Goal: Transaction & Acquisition: Purchase product/service

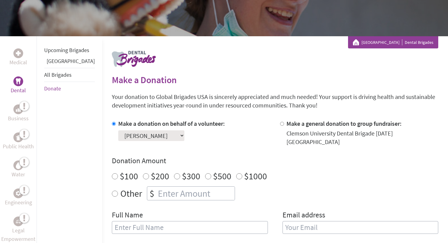
scroll to position [78, 0]
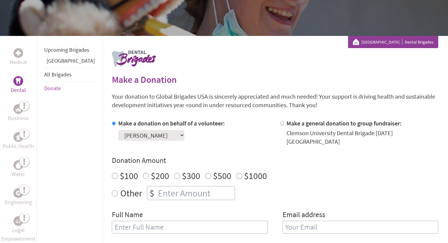
radio input "true"
click at [185, 190] on input "number" at bounding box center [196, 192] width 78 height 13
type input "1250"
click at [256, 204] on div "Make a donation on behalf of a volunteer: Select a volunteer... Averie AuBuchon…" at bounding box center [275, 180] width 326 height 122
click at [244, 224] on input "text" at bounding box center [190, 227] width 156 height 13
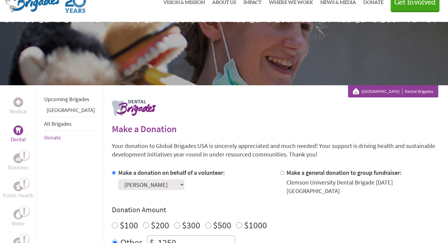
scroll to position [0, 0]
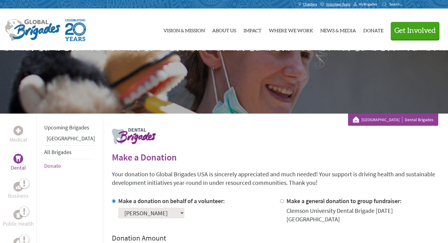
click at [361, 3] on span "MyBrigades" at bounding box center [368, 4] width 18 height 5
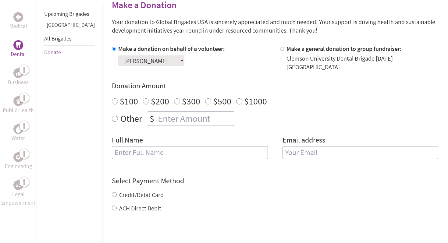
scroll to position [154, 0]
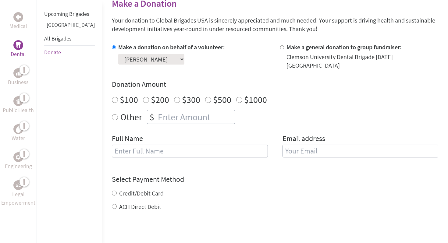
radio input "true"
click at [166, 115] on input "number" at bounding box center [196, 116] width 78 height 13
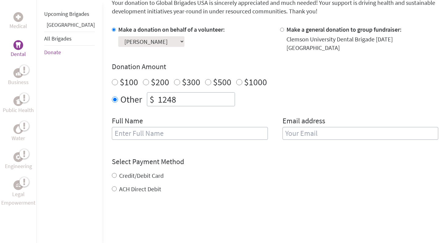
scroll to position [196, 0]
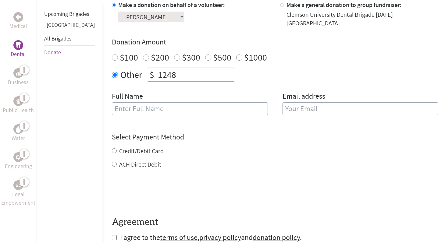
type input "1248"
click at [160, 105] on input "text" at bounding box center [190, 108] width 156 height 13
type input "[PERSON_NAME]"
click at [298, 108] on input "email" at bounding box center [360, 108] width 156 height 13
type input "[EMAIL_ADDRESS][DOMAIN_NAME]"
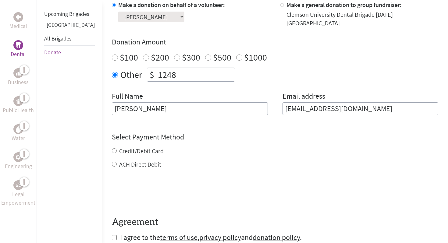
click at [112, 147] on div "Credit/Debit Card ACH Direct Debit" at bounding box center [275, 158] width 326 height 22
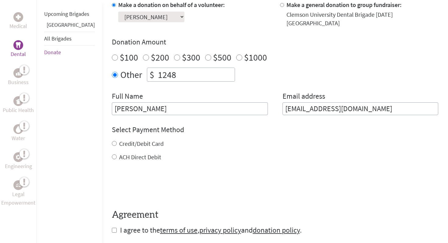
click at [112, 141] on input "Credit/Debit Card" at bounding box center [114, 143] width 5 height 5
radio input "true"
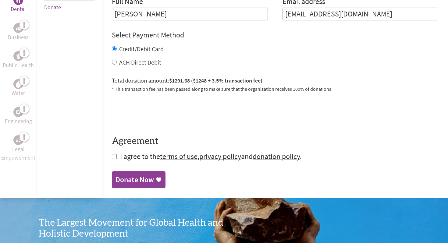
scroll to position [291, 0]
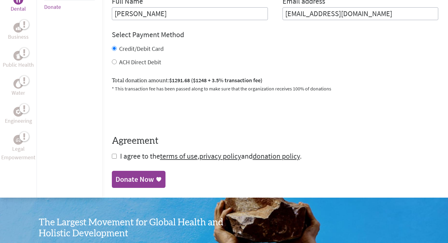
click at [112, 154] on input "checkbox" at bounding box center [114, 156] width 5 height 5
checkbox input "true"
click at [115, 175] on div "Donate Now" at bounding box center [134, 180] width 38 height 10
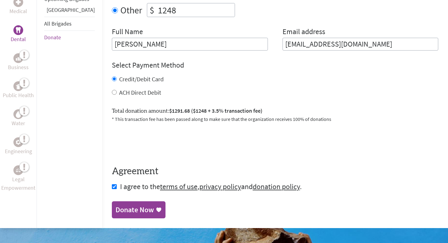
scroll to position [282, 0]
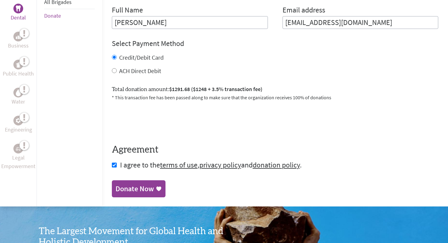
click at [124, 185] on div "Donate Now" at bounding box center [134, 189] width 38 height 10
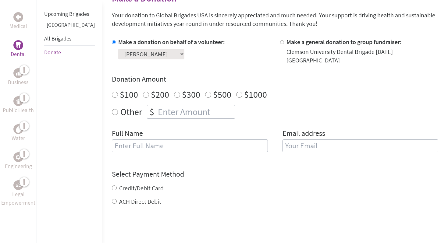
radio input "true"
click at [169, 107] on input "number" at bounding box center [196, 111] width 78 height 13
type input "1250"
click at [153, 146] on input "text" at bounding box center [190, 145] width 156 height 13
type input "[PERSON_NAME]"
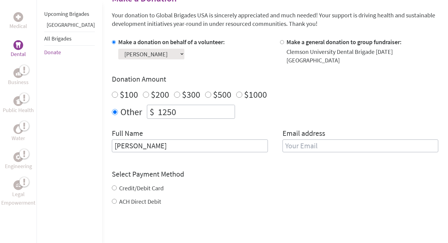
click at [295, 139] on input "email" at bounding box center [360, 145] width 156 height 13
type input "[EMAIL_ADDRESS][DOMAIN_NAME]"
click at [112, 184] on div "Credit/Debit Card ACH Direct Debit" at bounding box center [275, 195] width 326 height 22
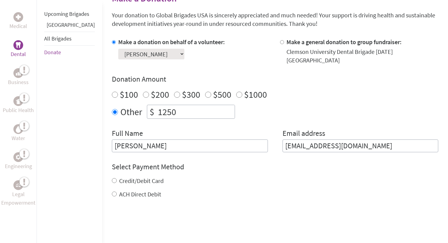
click at [112, 178] on input "Credit/Debit Card" at bounding box center [114, 180] width 5 height 5
radio input "true"
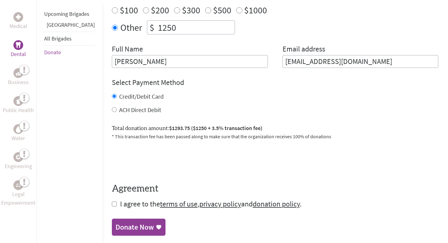
scroll to position [242, 0]
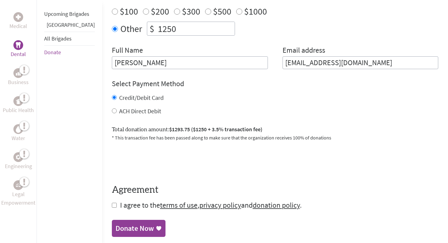
click at [126, 202] on span "I agree to the terms of use , privacy policy and donation policy ." at bounding box center [211, 204] width 182 height 9
click at [112, 203] on input "checkbox" at bounding box center [114, 205] width 5 height 5
checkbox input "true"
click at [122, 225] on div "Donate Now" at bounding box center [134, 229] width 38 height 10
